Goal: Book appointment/travel/reservation

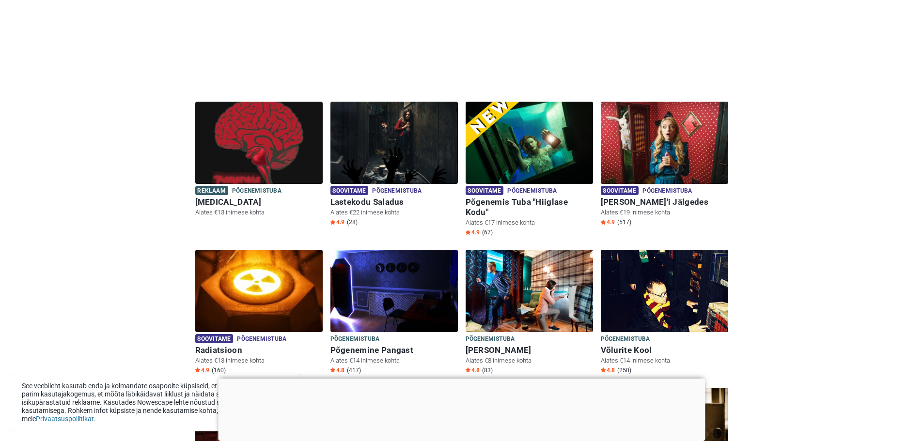
scroll to position [241, 0]
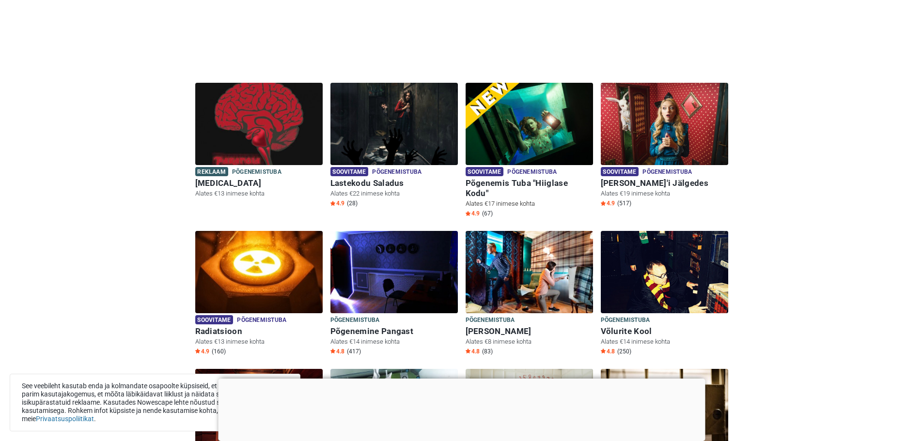
click at [511, 180] on h6 "Põgenemis Tuba "Hiiglase Kodu"" at bounding box center [529, 188] width 127 height 20
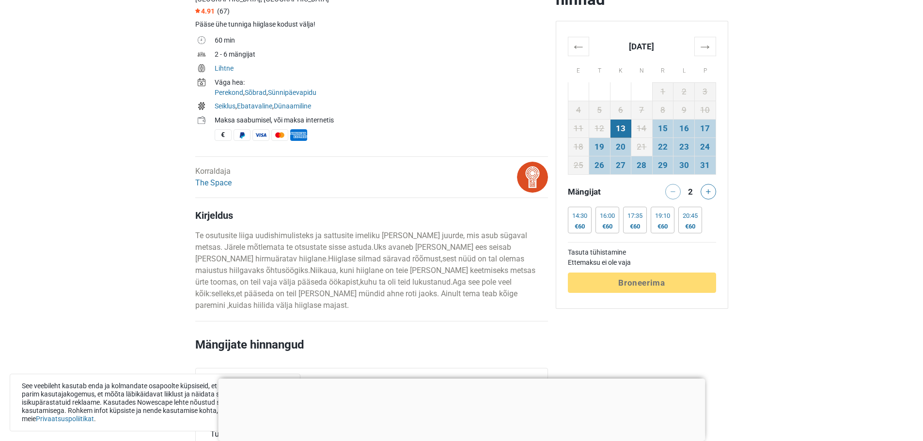
scroll to position [339, 0]
click at [459, 379] on div at bounding box center [461, 379] width 487 height 0
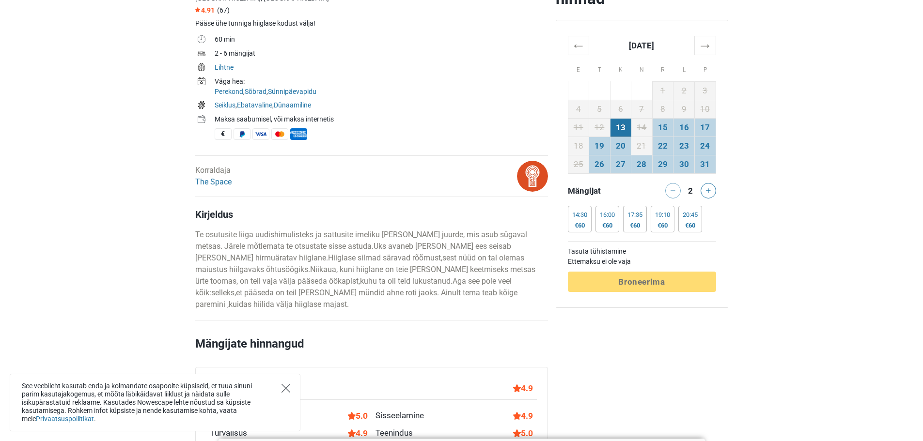
click at [285, 390] on icon "Close" at bounding box center [285, 388] width 9 height 9
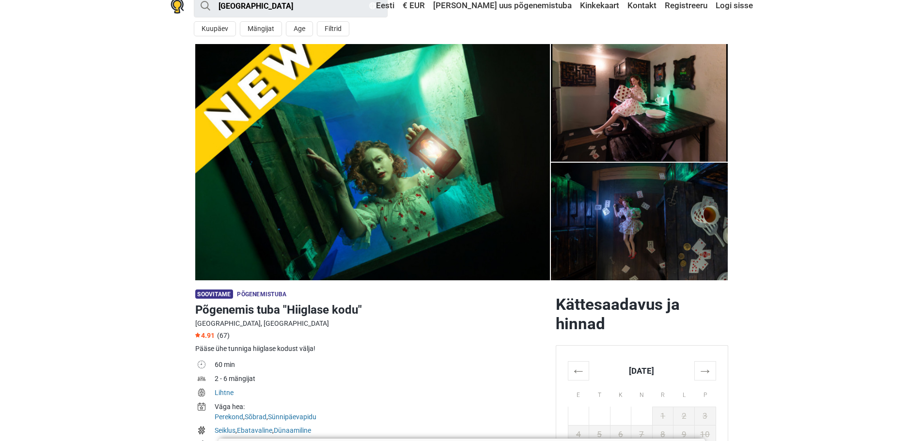
scroll to position [0, 0]
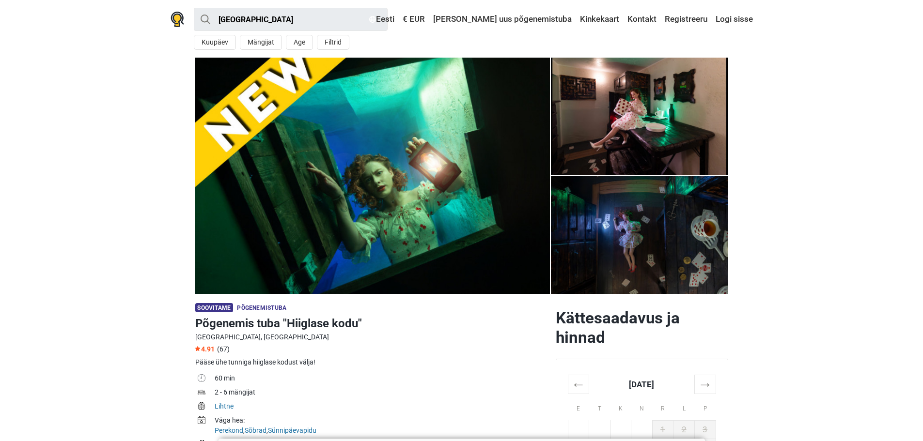
click at [590, 159] on img at bounding box center [639, 117] width 177 height 118
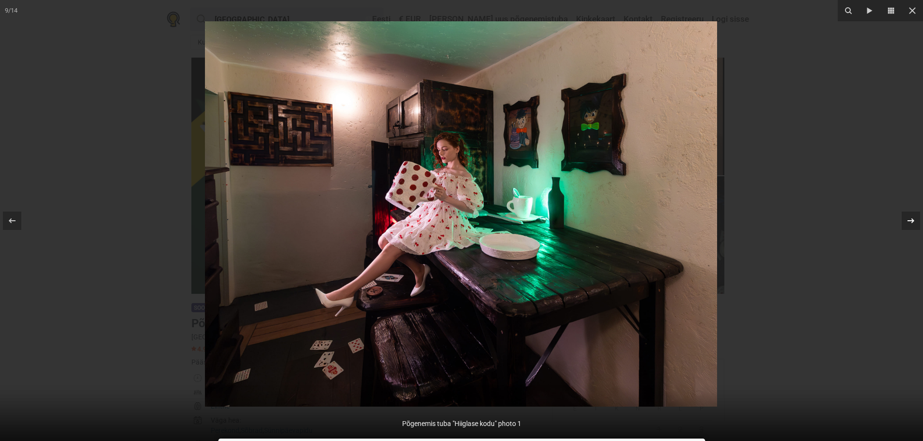
click at [907, 219] on icon at bounding box center [911, 221] width 12 height 12
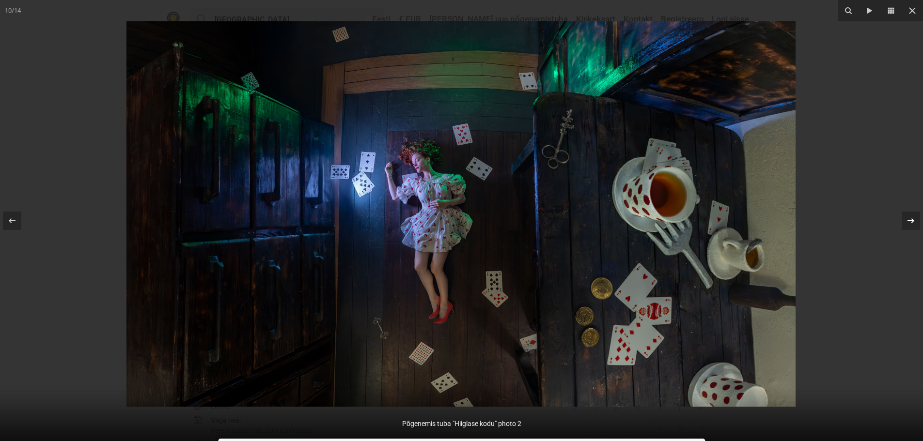
click at [907, 219] on icon at bounding box center [911, 221] width 12 height 12
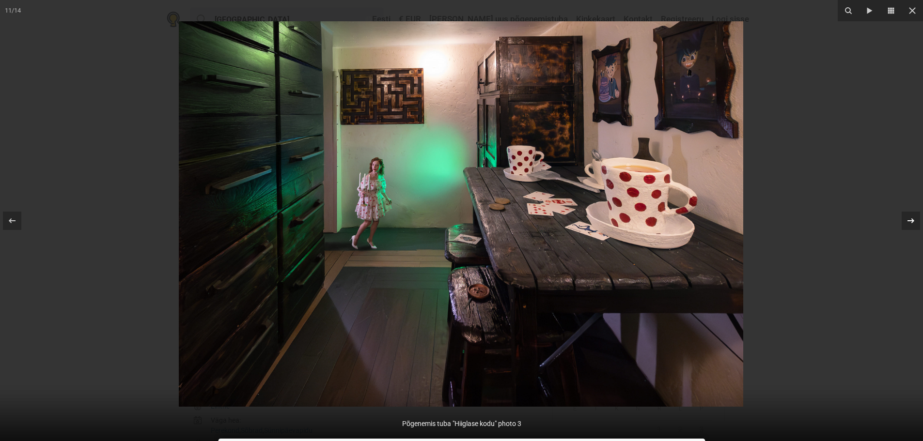
click at [907, 219] on div "11 / 14 Põgenemis tuba "Hiiglase kodu" photo 3" at bounding box center [461, 220] width 923 height 441
click at [913, 12] on icon at bounding box center [912, 10] width 7 height 7
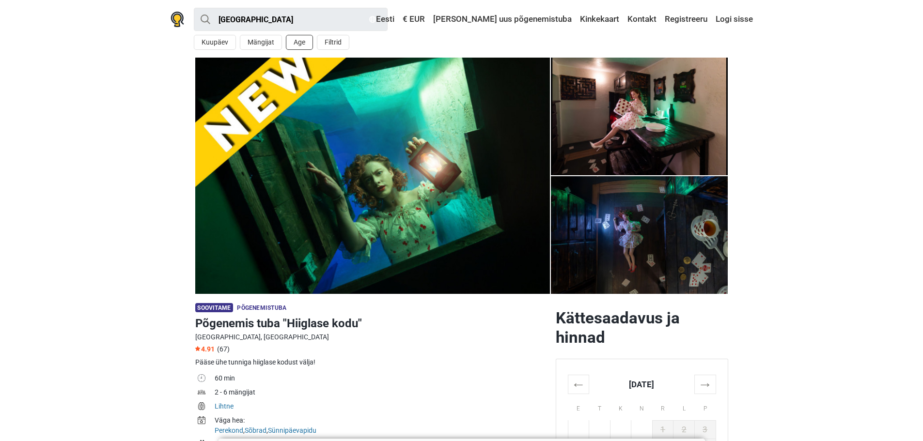
click at [301, 40] on button "Age" at bounding box center [299, 42] width 27 height 15
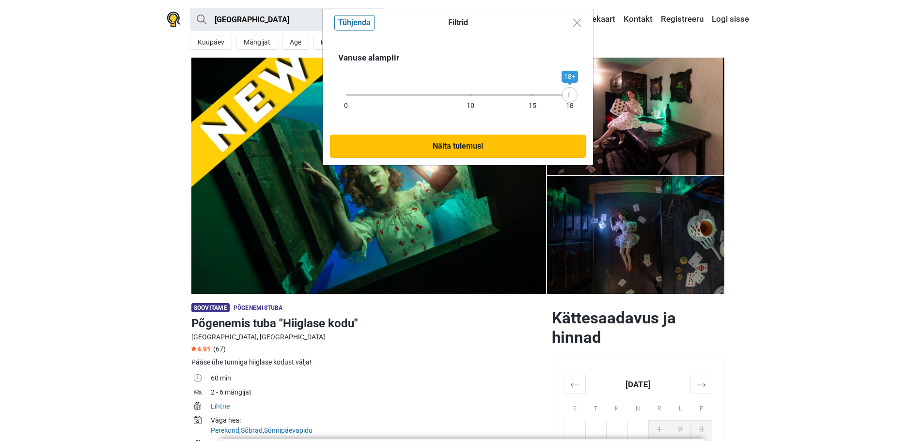
click at [456, 144] on button "Näita tulemusi" at bounding box center [458, 146] width 256 height 23
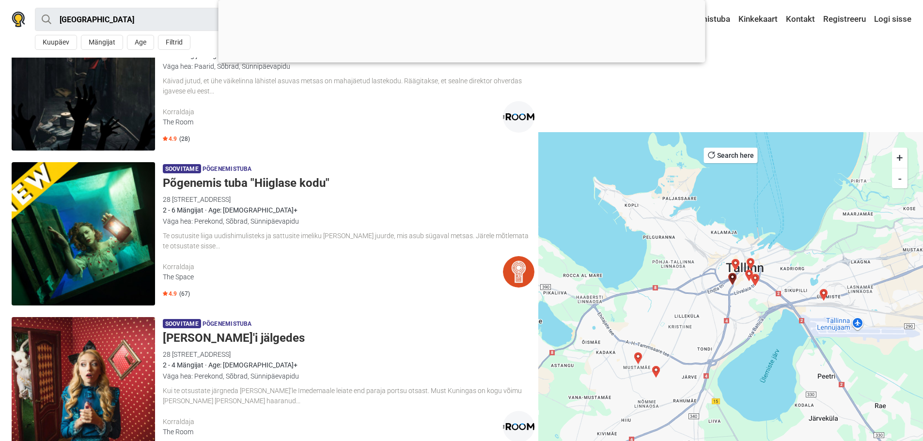
scroll to position [145, 0]
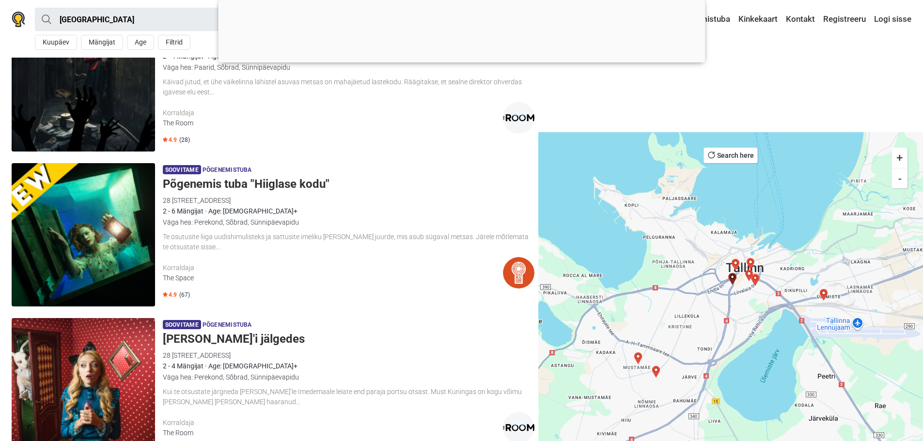
click at [273, 187] on h5 "Põgenemis tuba "Hiiglase kodu"" at bounding box center [349, 184] width 372 height 14
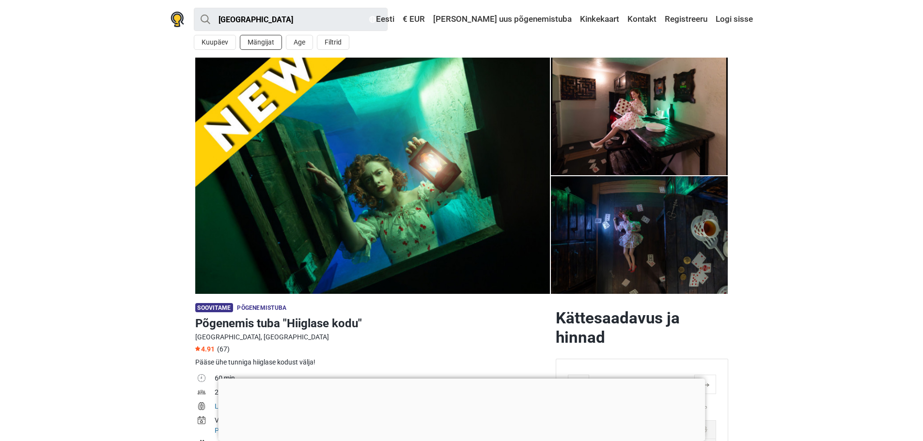
click at [259, 43] on button "Mängijat" at bounding box center [261, 42] width 42 height 15
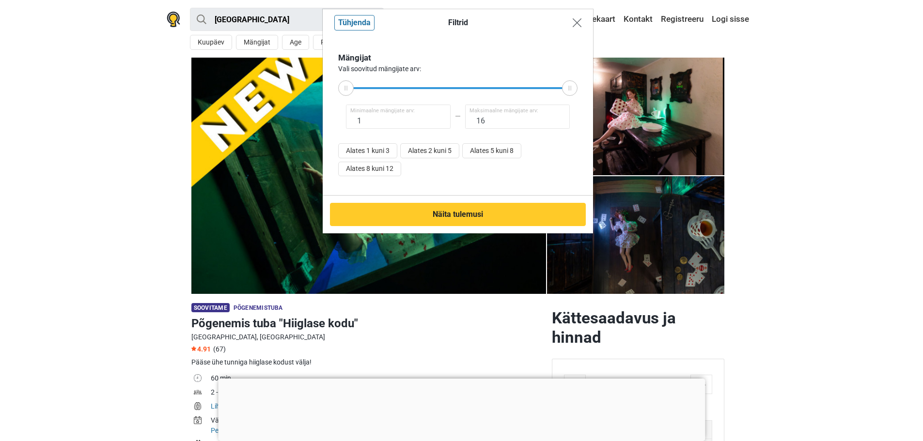
click at [576, 21] on img "Close modal" at bounding box center [577, 22] width 9 height 9
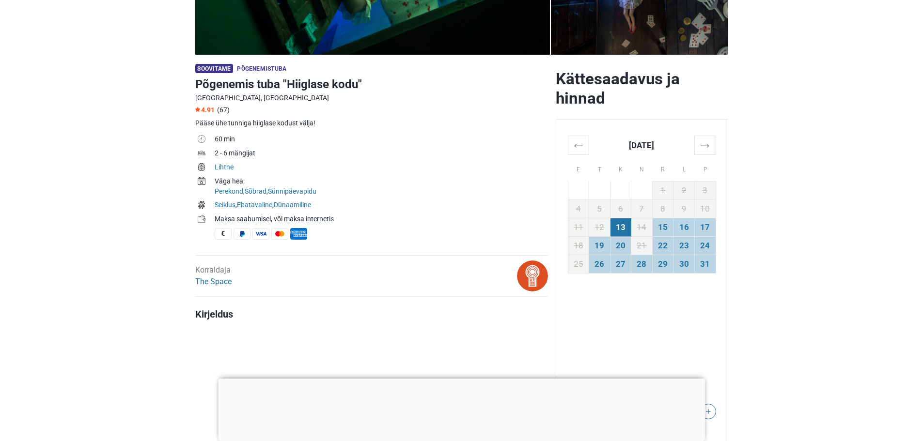
scroll to position [242, 0]
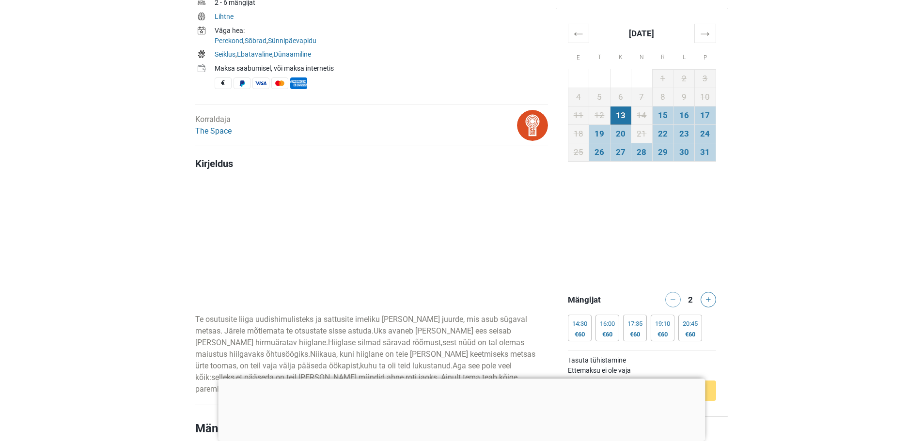
scroll to position [436, 0]
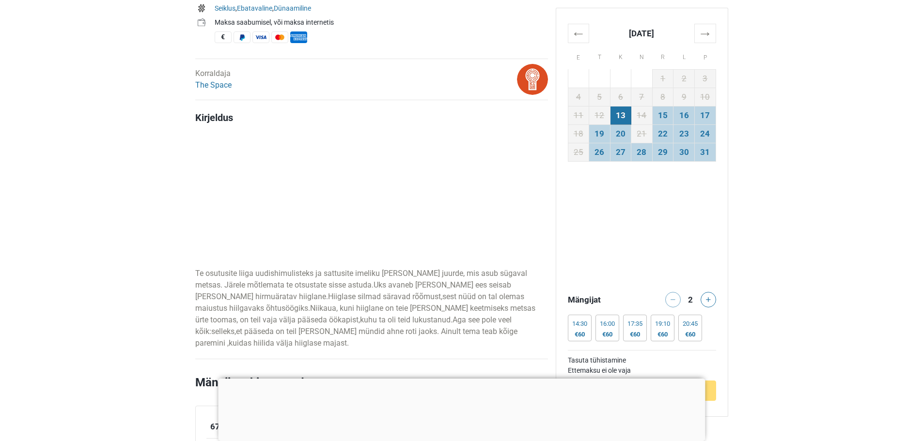
click at [460, 379] on div at bounding box center [461, 379] width 487 height 0
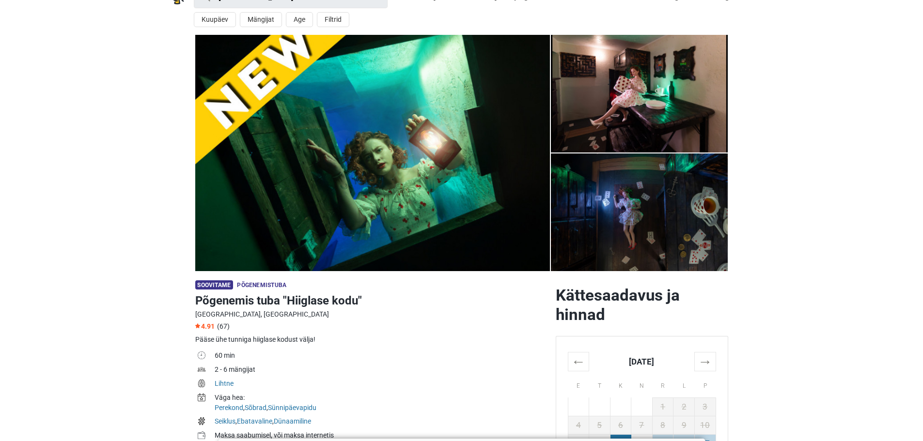
scroll to position [0, 0]
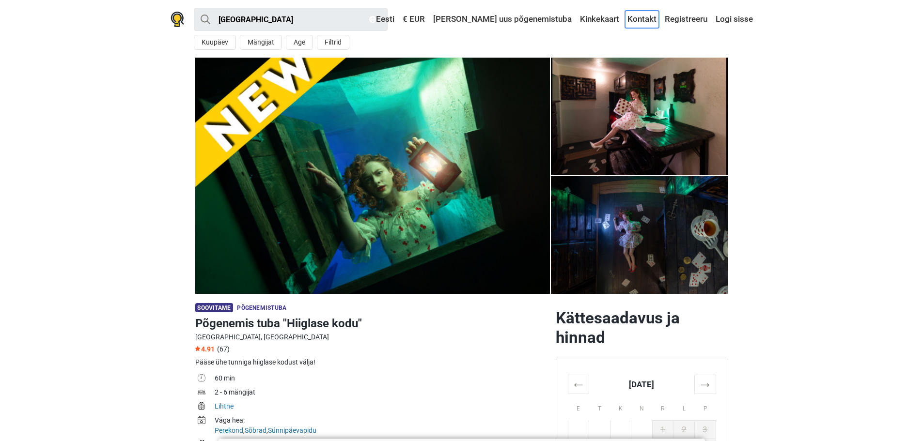
click at [640, 20] on link "Kontakt" at bounding box center [642, 19] width 34 height 17
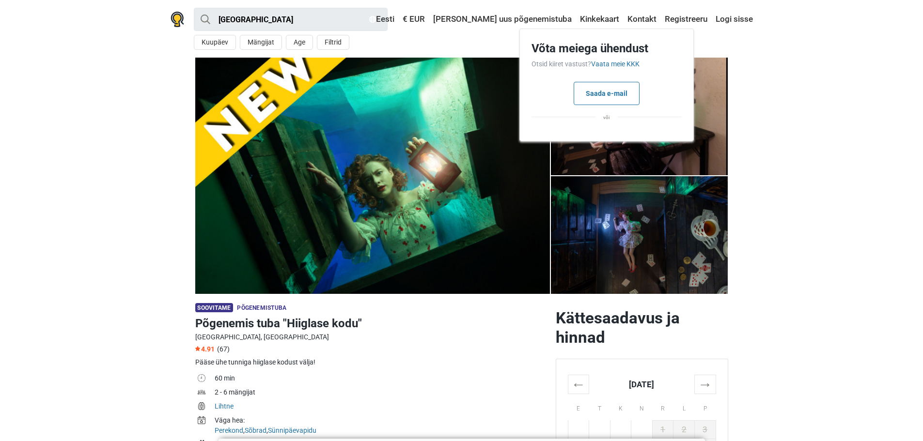
click at [811, 172] on section "1 2 3 4 5 6 7" at bounding box center [461, 176] width 923 height 236
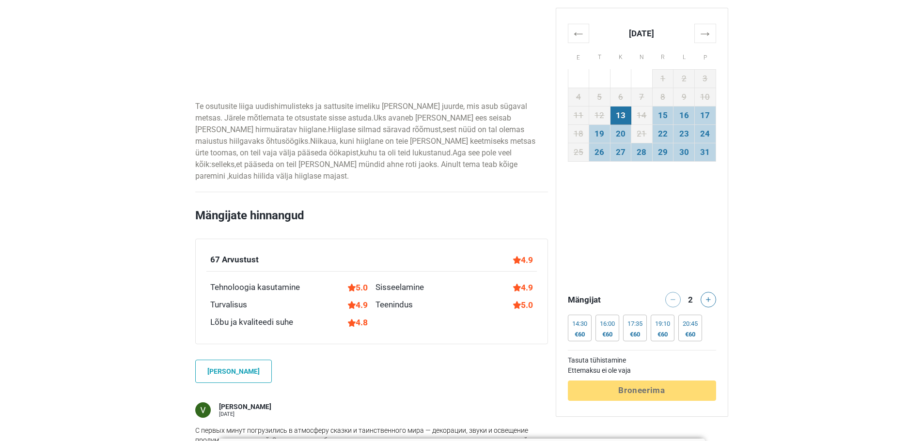
scroll to position [581, 0]
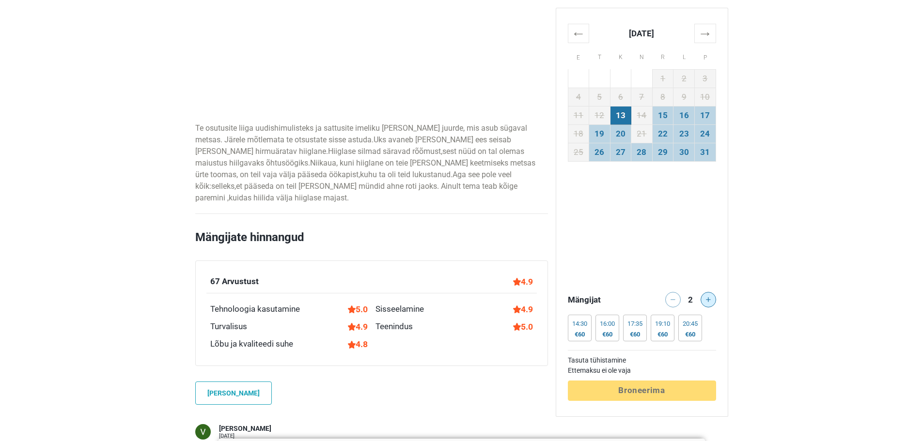
click at [708, 299] on icon at bounding box center [708, 299] width 5 height 5
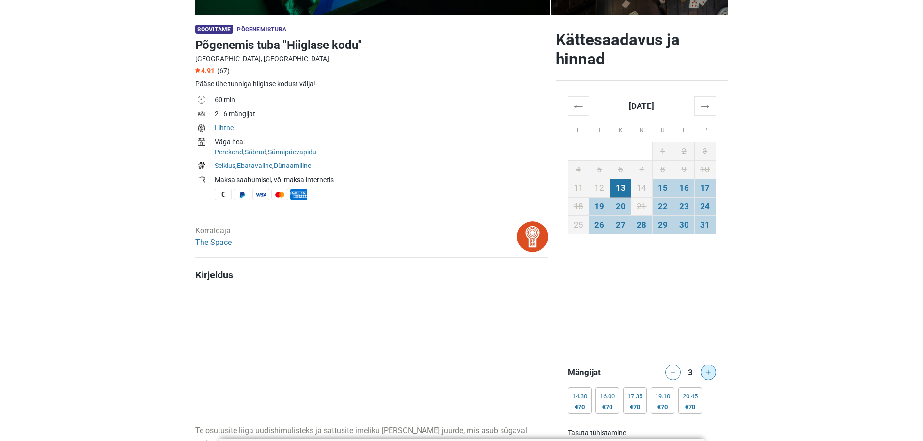
scroll to position [339, 0]
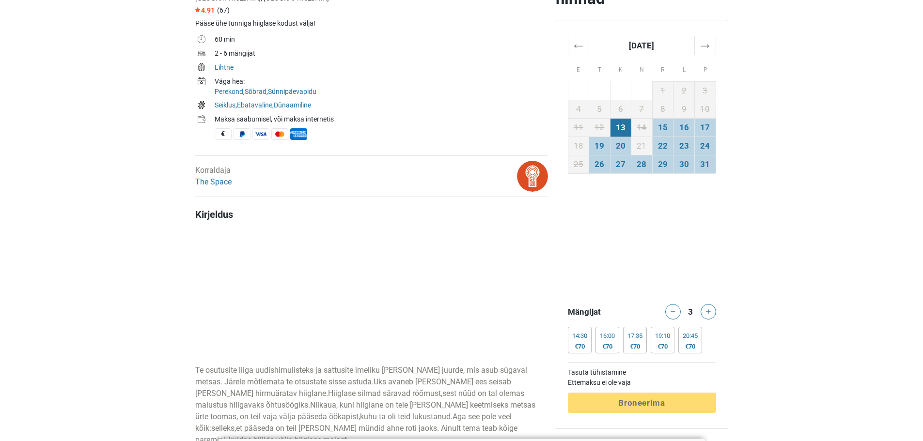
click at [619, 126] on td "13" at bounding box center [620, 127] width 21 height 18
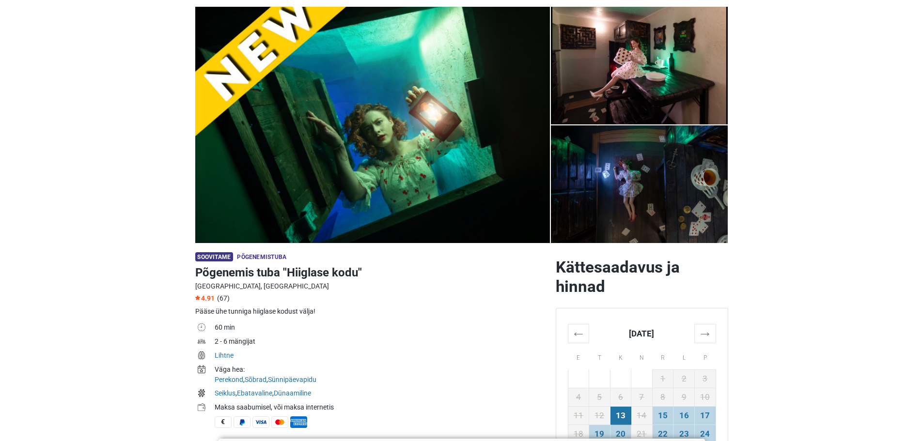
scroll to position [48, 0]
